Goal: Find specific page/section: Find specific page/section

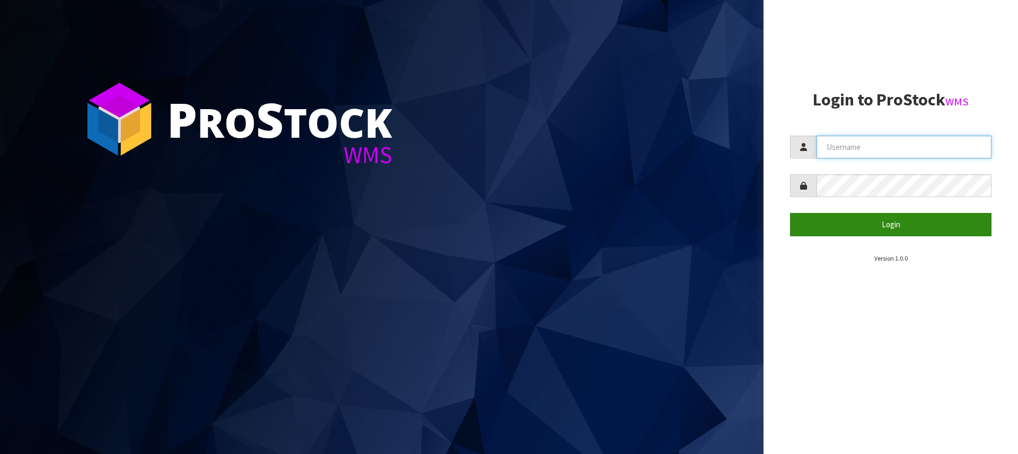
type input "[PERSON_NAME][EMAIL_ADDRESS][DOMAIN_NAME]"
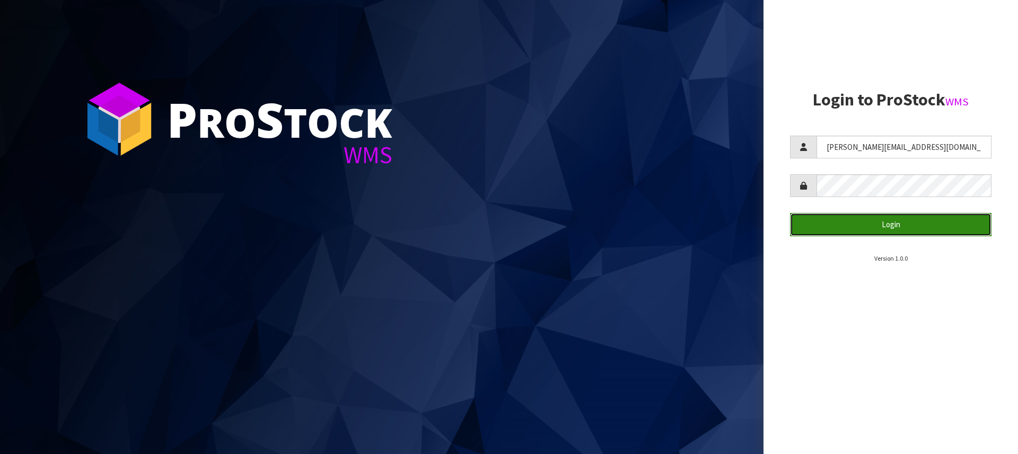
click at [881, 219] on button "Login" at bounding box center [890, 224] width 201 height 23
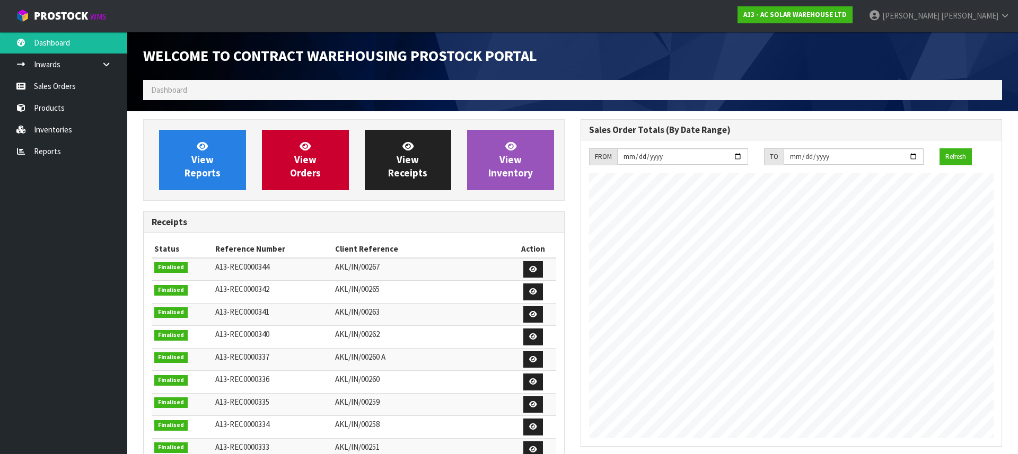
scroll to position [633, 437]
click at [66, 107] on link "Products" at bounding box center [63, 108] width 127 height 22
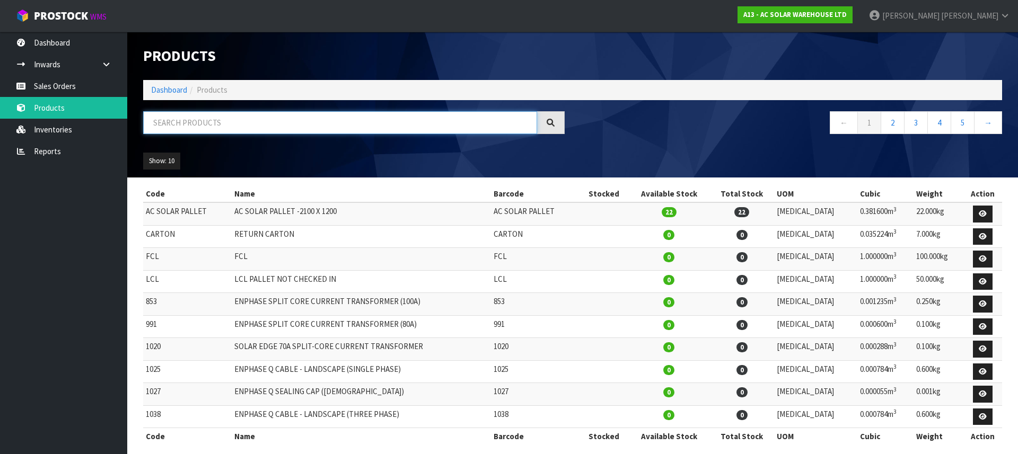
click at [234, 130] on input "text" at bounding box center [340, 122] width 394 height 23
click at [237, 118] on input "text" at bounding box center [340, 122] width 394 height 23
type input "4040"
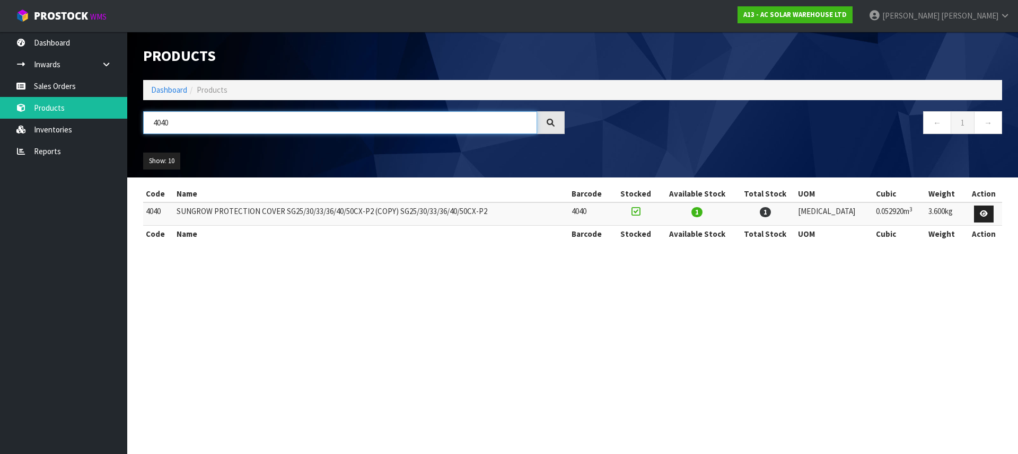
click at [224, 123] on input "4040" at bounding box center [340, 122] width 394 height 23
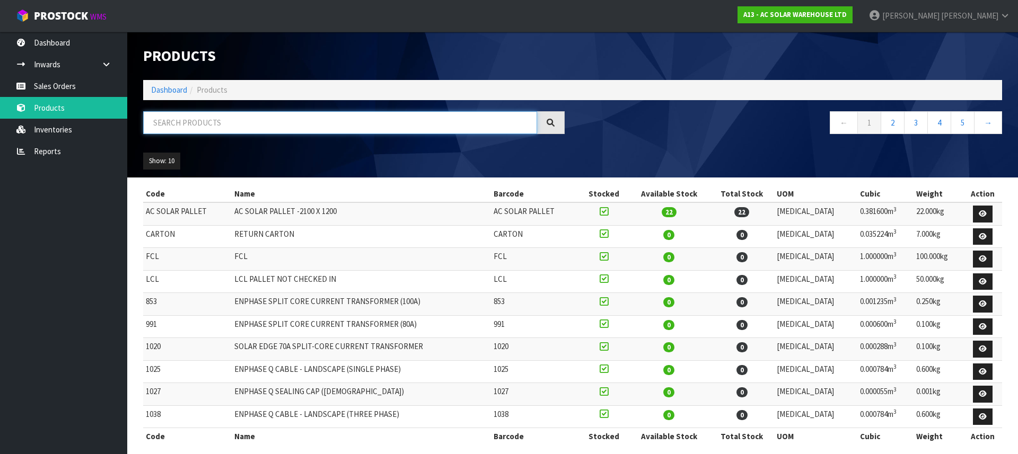
click at [164, 111] on input "text" at bounding box center [340, 122] width 394 height 23
click at [166, 117] on input "text" at bounding box center [340, 122] width 394 height 23
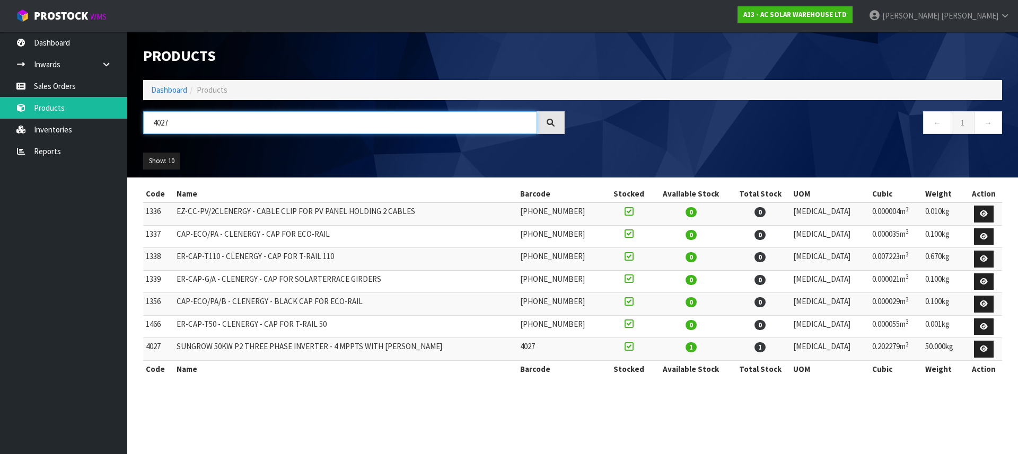
type input "4027"
